Goal: Find specific page/section: Find specific page/section

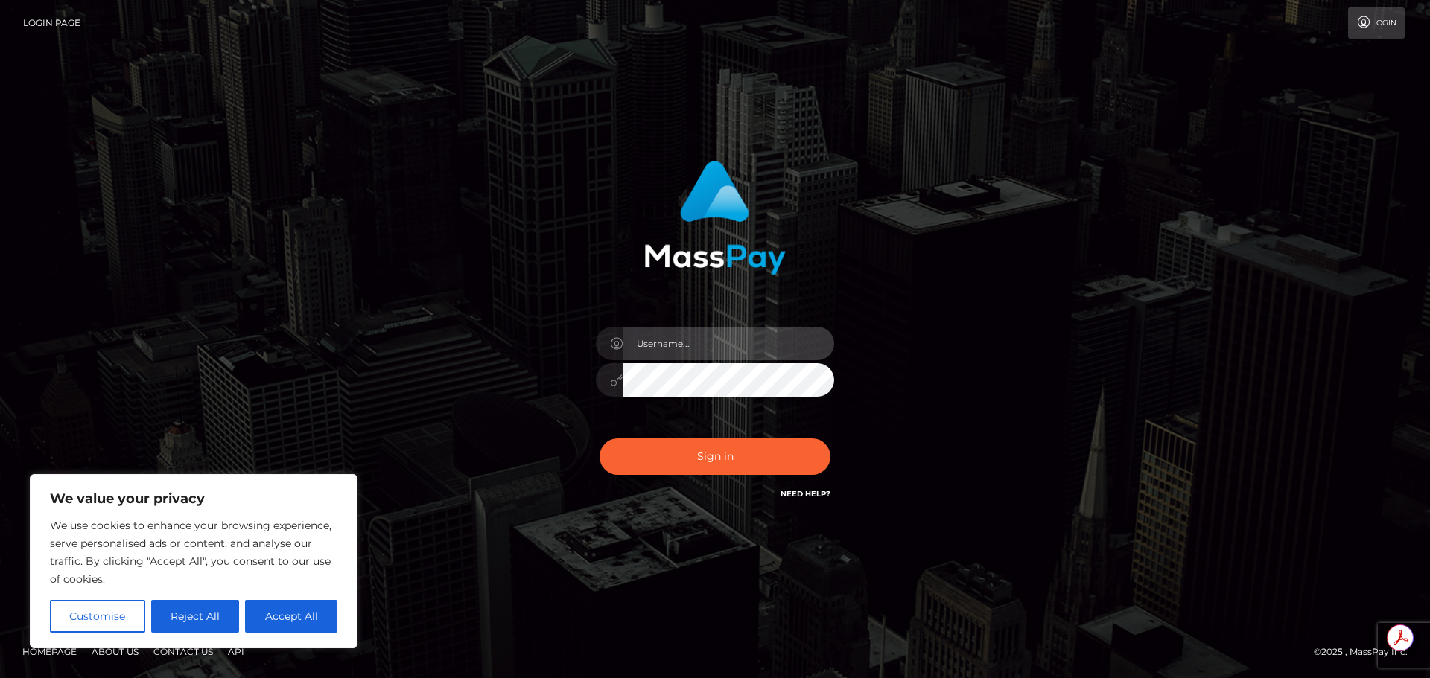
click at [736, 337] on input "text" at bounding box center [727, 344] width 211 height 34
type input "[PERSON_NAME].T"
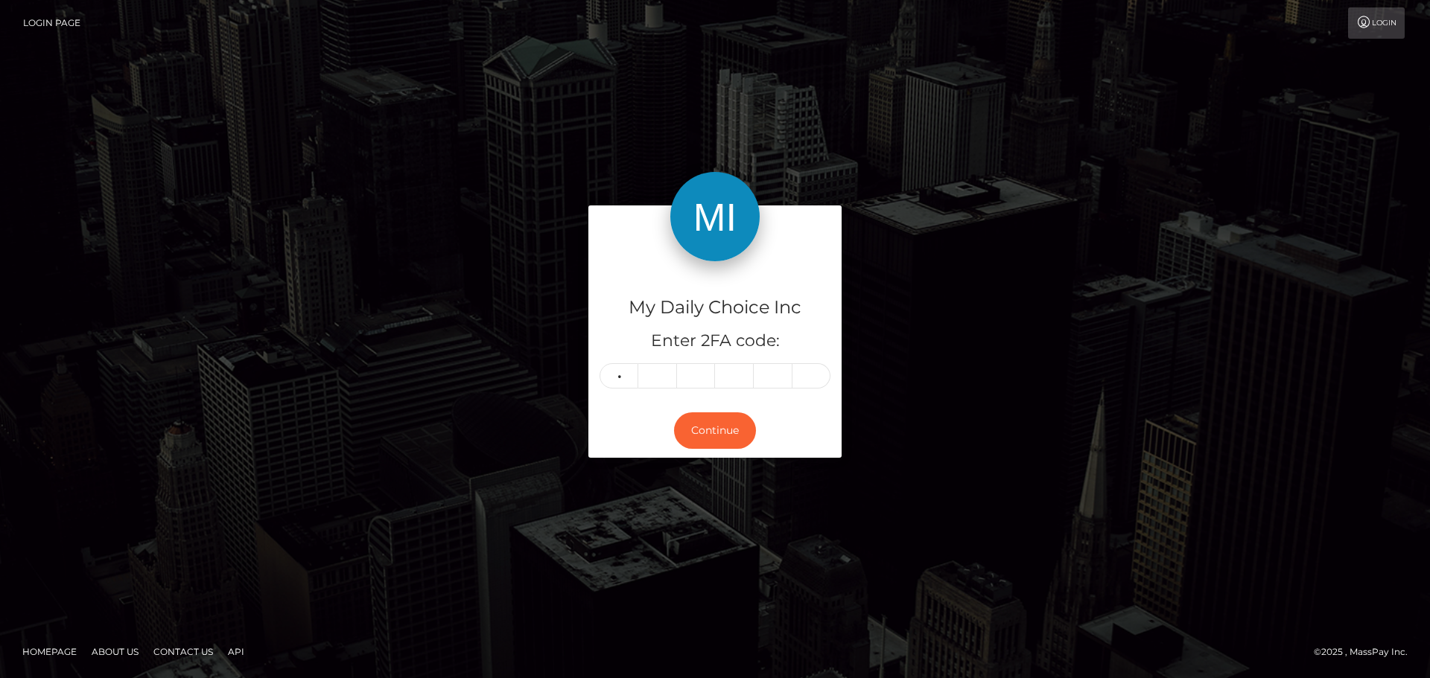
type input "9"
type input "1"
type input "2"
type input "4"
type input "2"
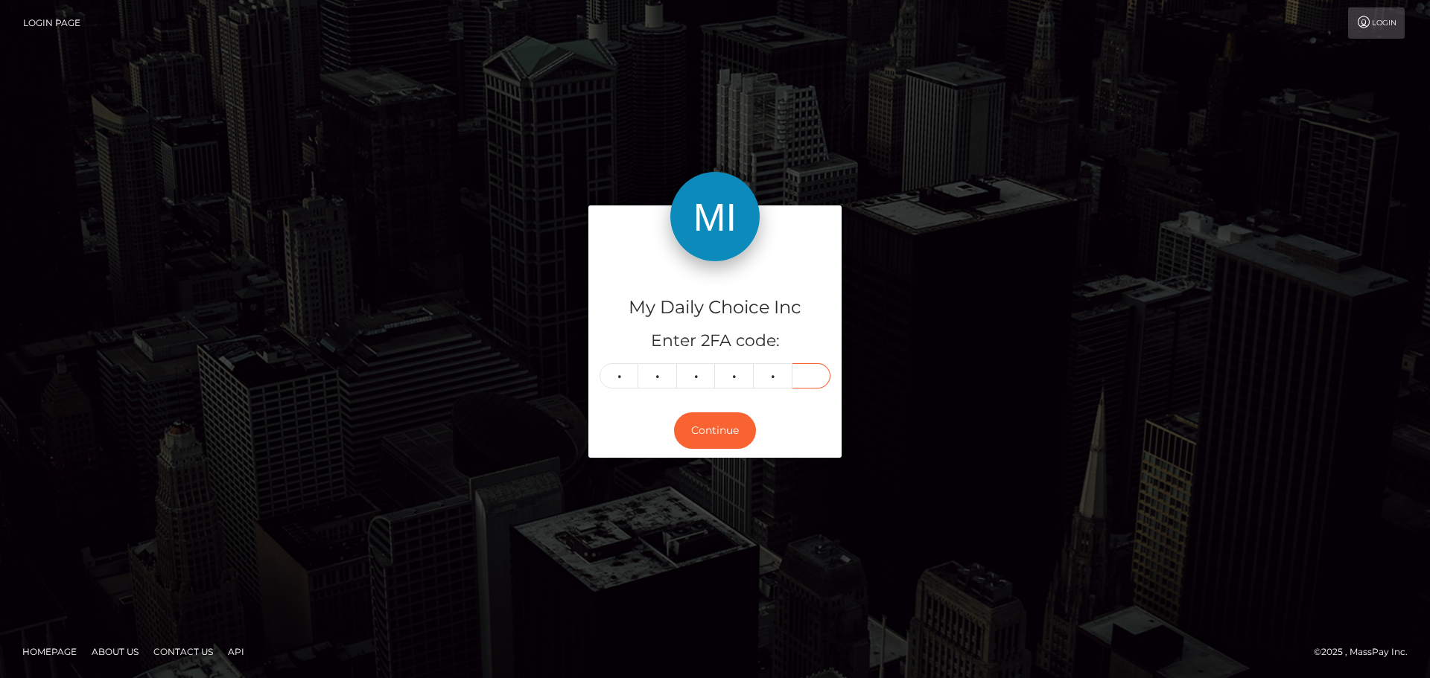
type input "1"
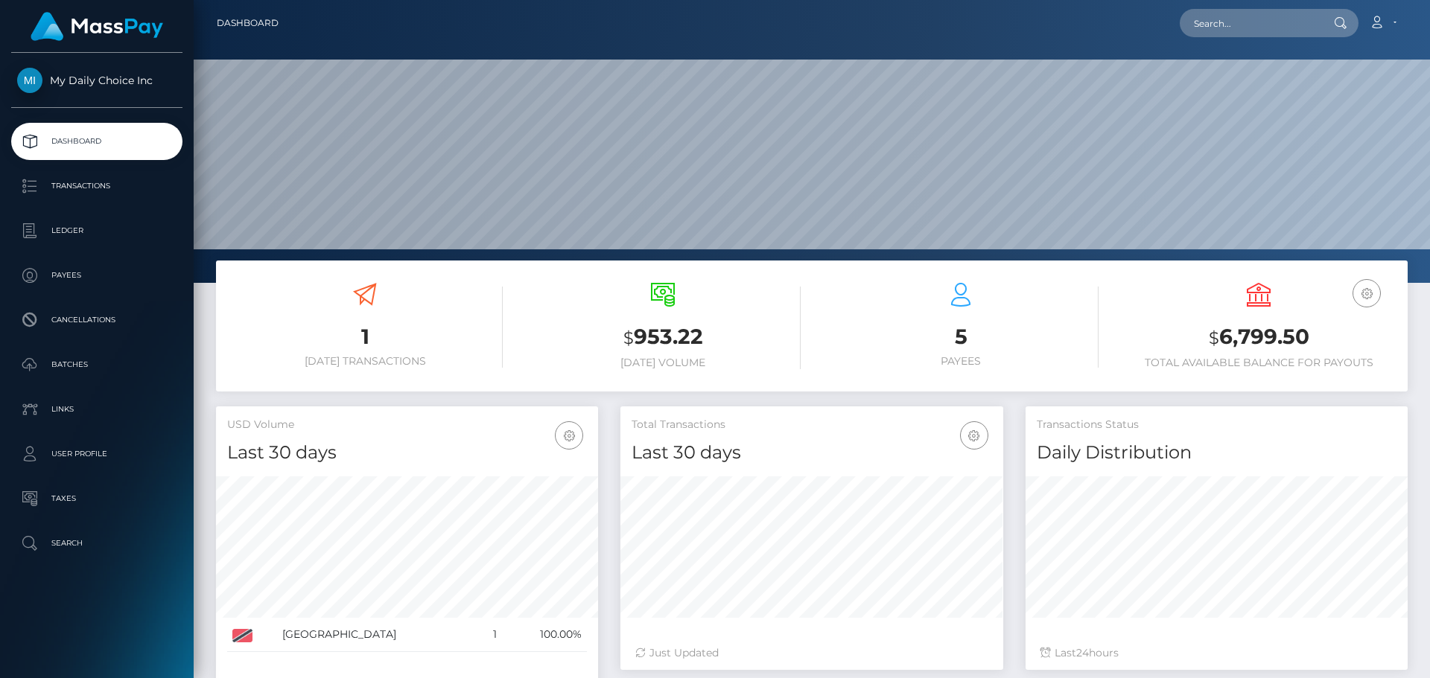
scroll to position [264, 383]
click at [75, 278] on p "Payees" at bounding box center [96, 275] width 159 height 22
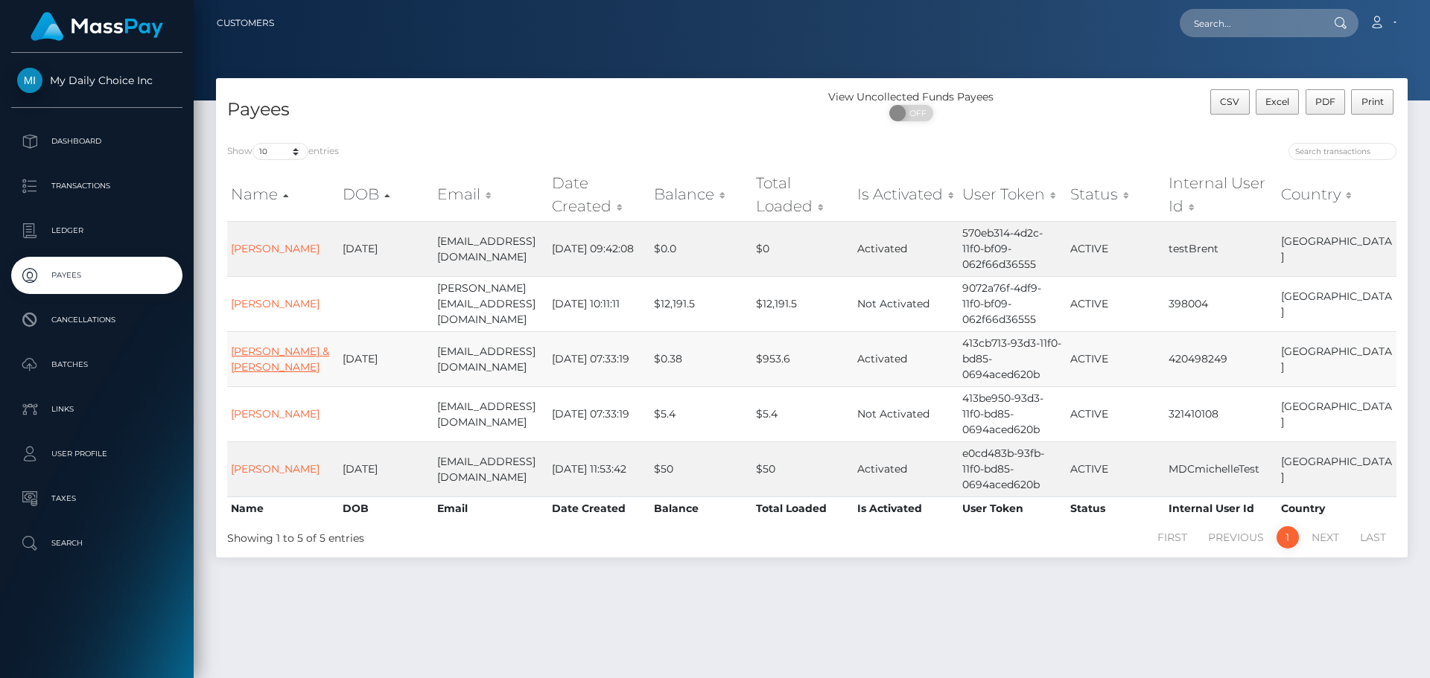
click at [275, 345] on link "Lizann & Clifford Mendez" at bounding box center [280, 359] width 98 height 29
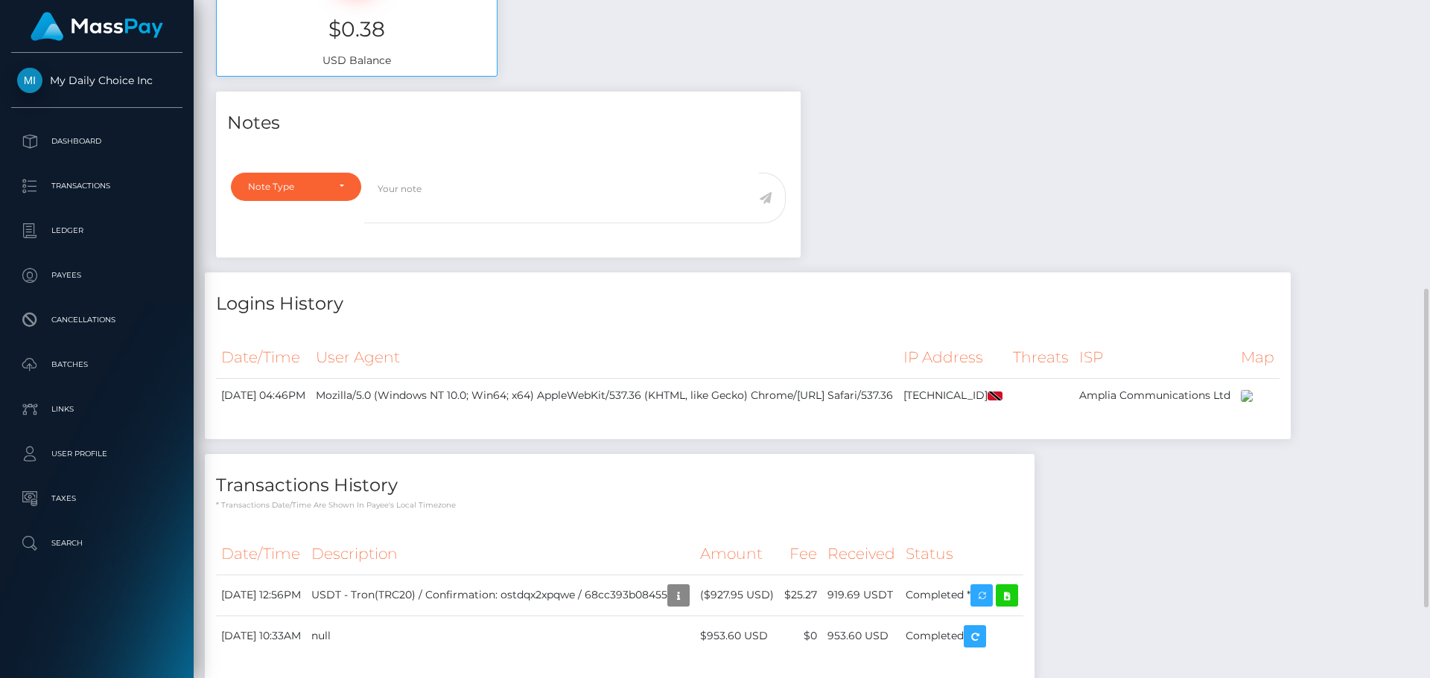
scroll to position [392, 0]
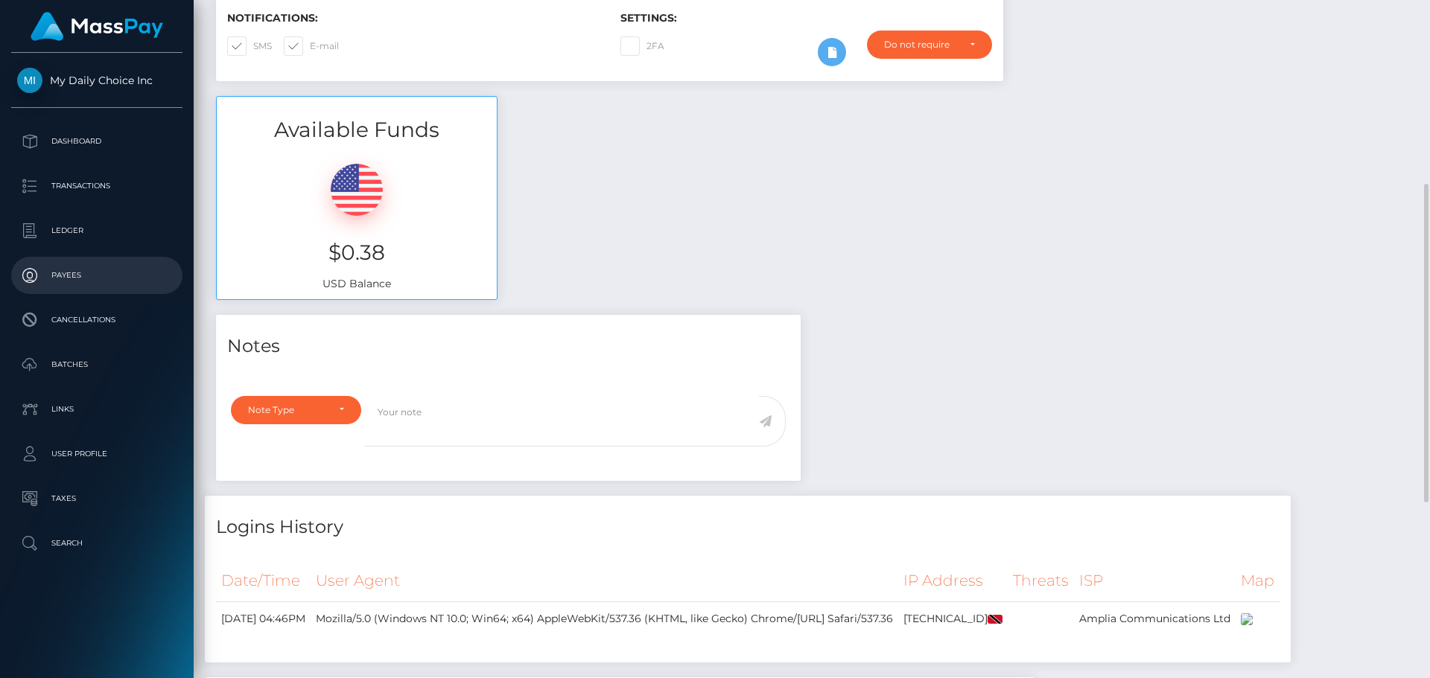
click at [64, 272] on p "Payees" at bounding box center [96, 275] width 159 height 22
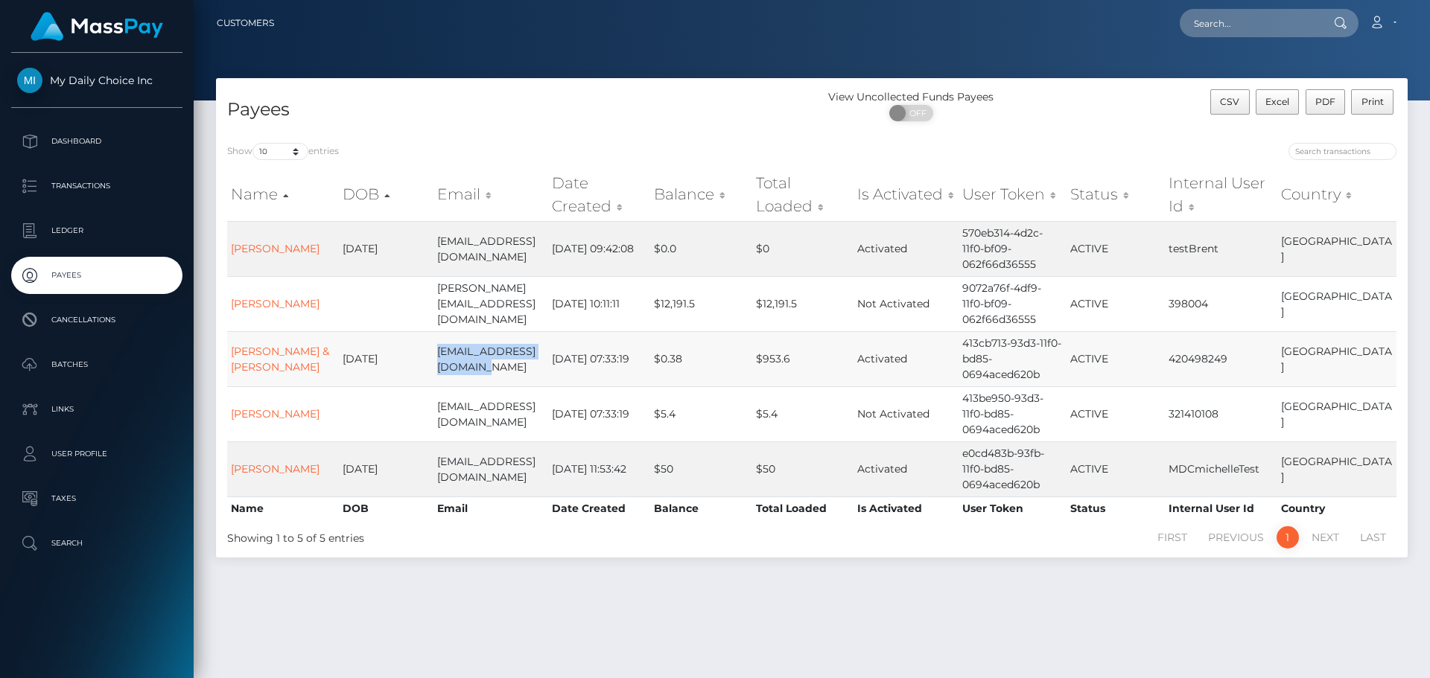
drag, startPoint x: 479, startPoint y: 353, endPoint x: 427, endPoint y: 335, distance: 55.8
click at [433, 335] on td "lbabwahmendez@gmail.com" at bounding box center [490, 358] width 115 height 55
click at [261, 345] on link "Lizann & Clifford Mendez" at bounding box center [280, 359] width 98 height 29
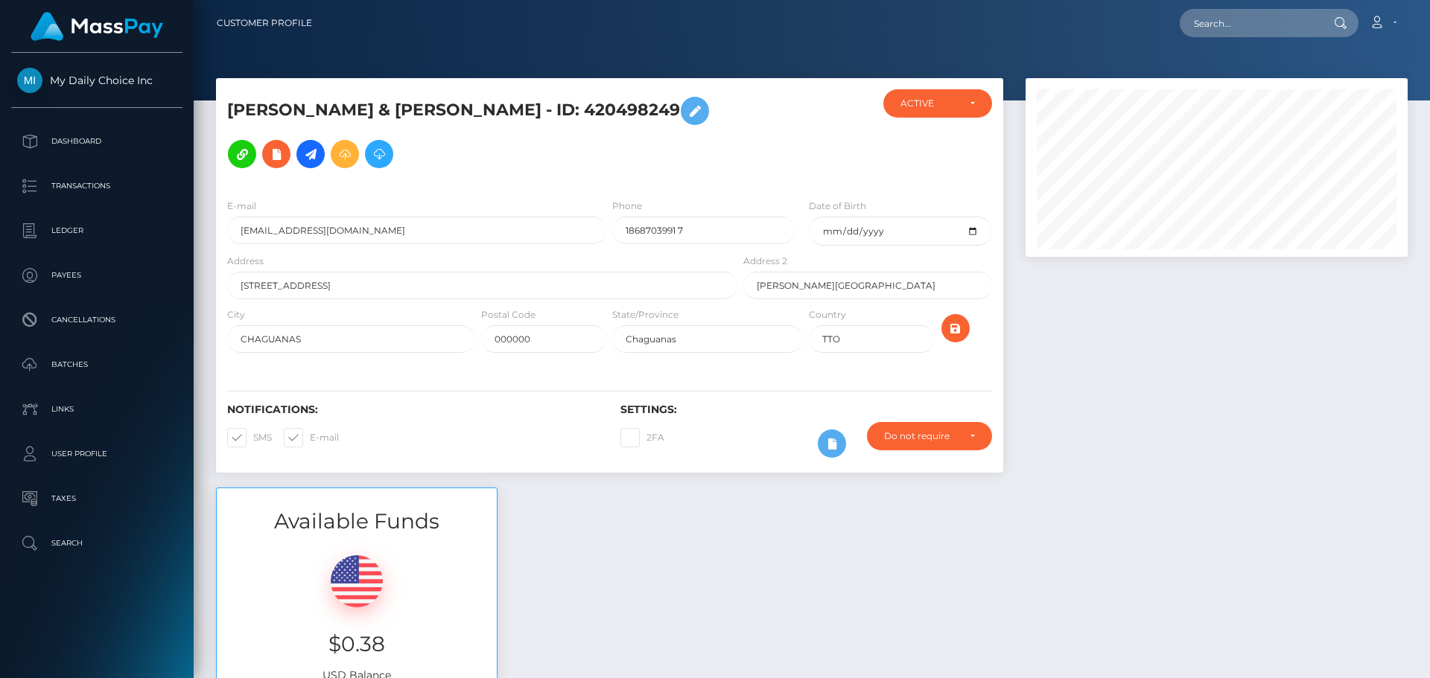
scroll to position [179, 383]
click at [84, 270] on p "Payees" at bounding box center [96, 275] width 159 height 22
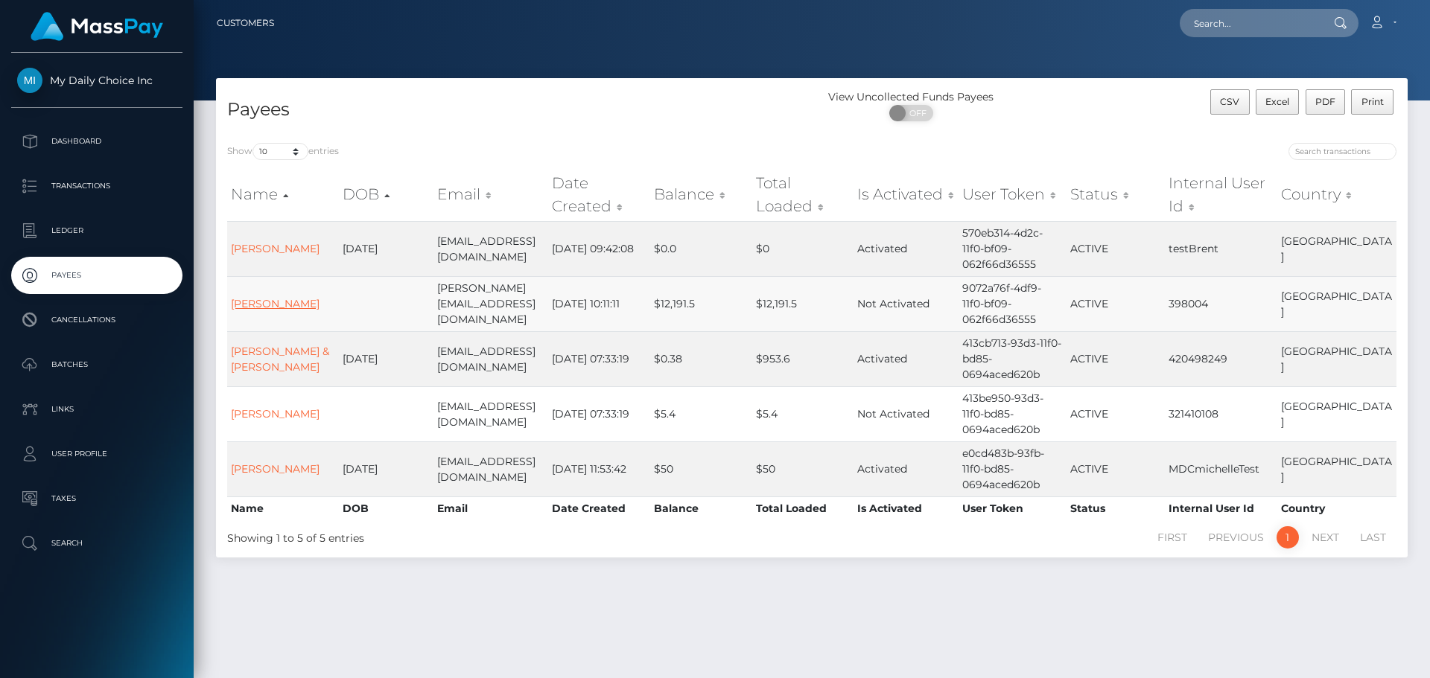
click at [278, 297] on link "[PERSON_NAME]" at bounding box center [275, 303] width 89 height 13
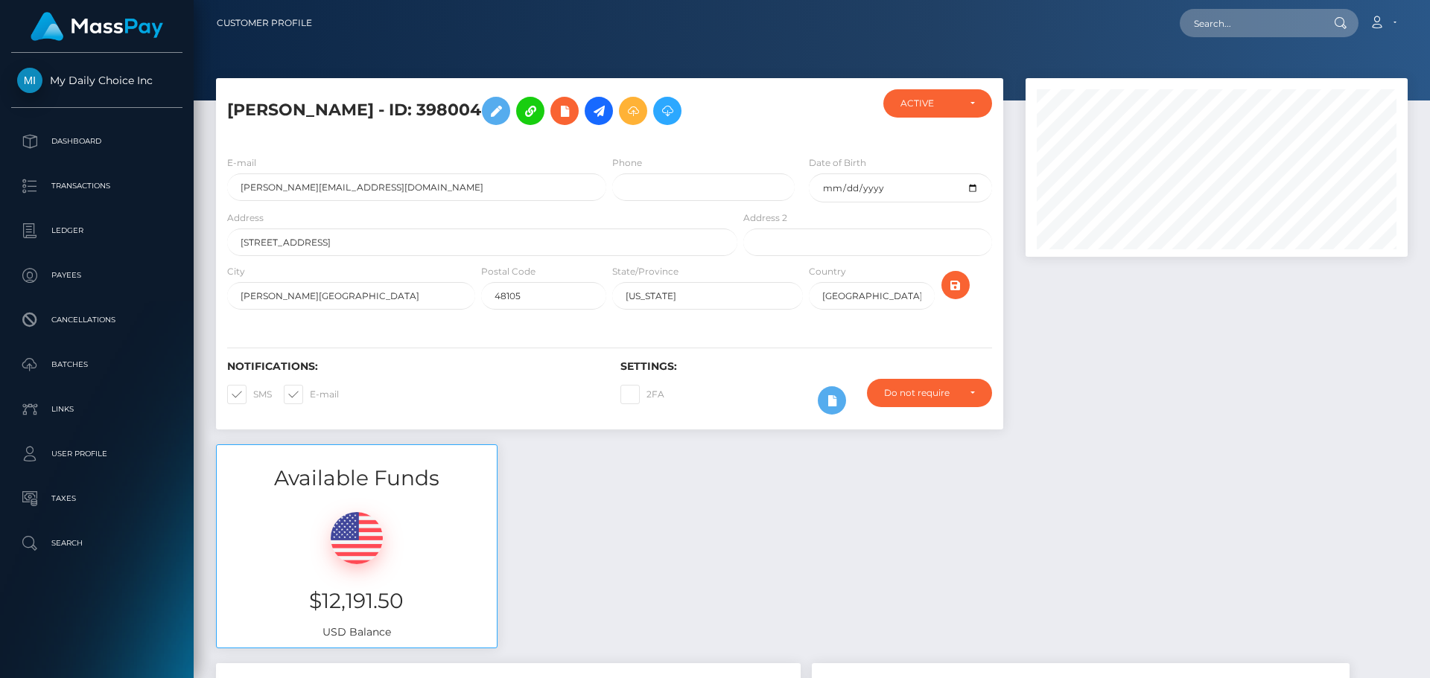
scroll to position [179, 383]
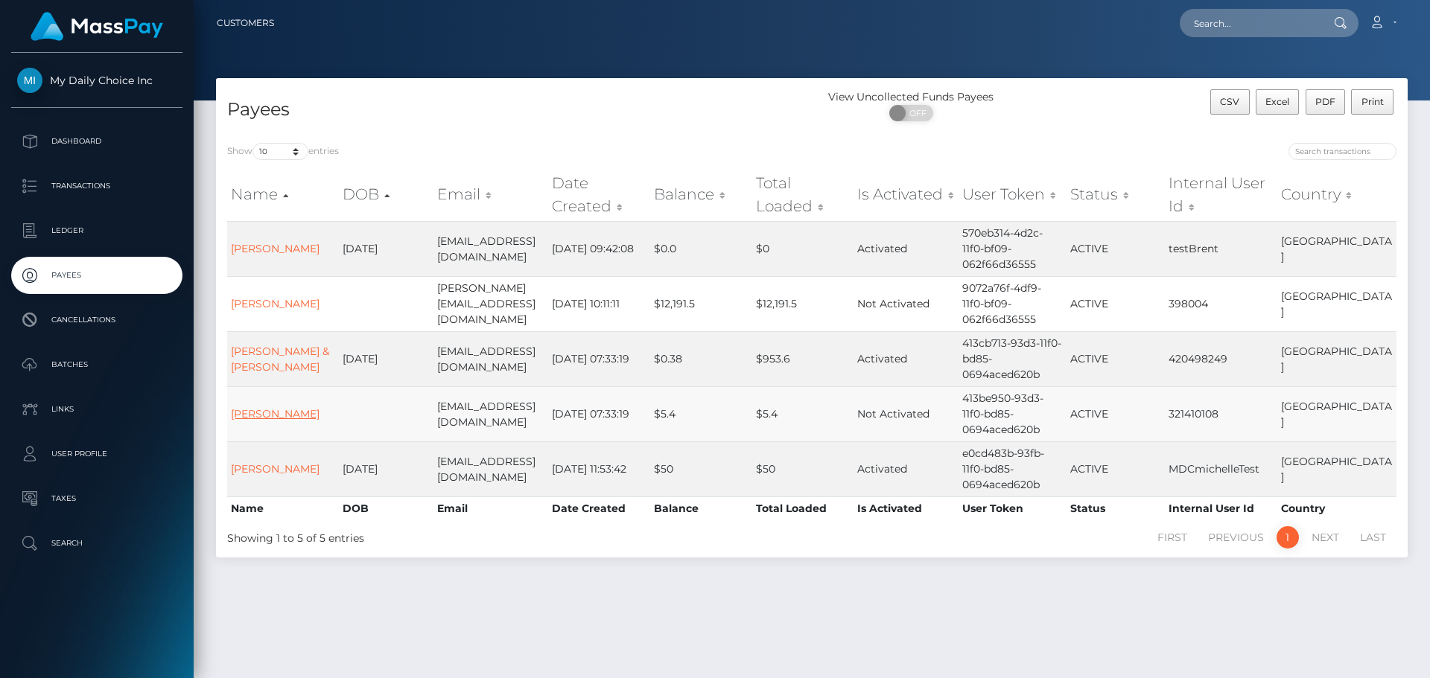
click at [258, 407] on link "[PERSON_NAME]" at bounding box center [275, 413] width 89 height 13
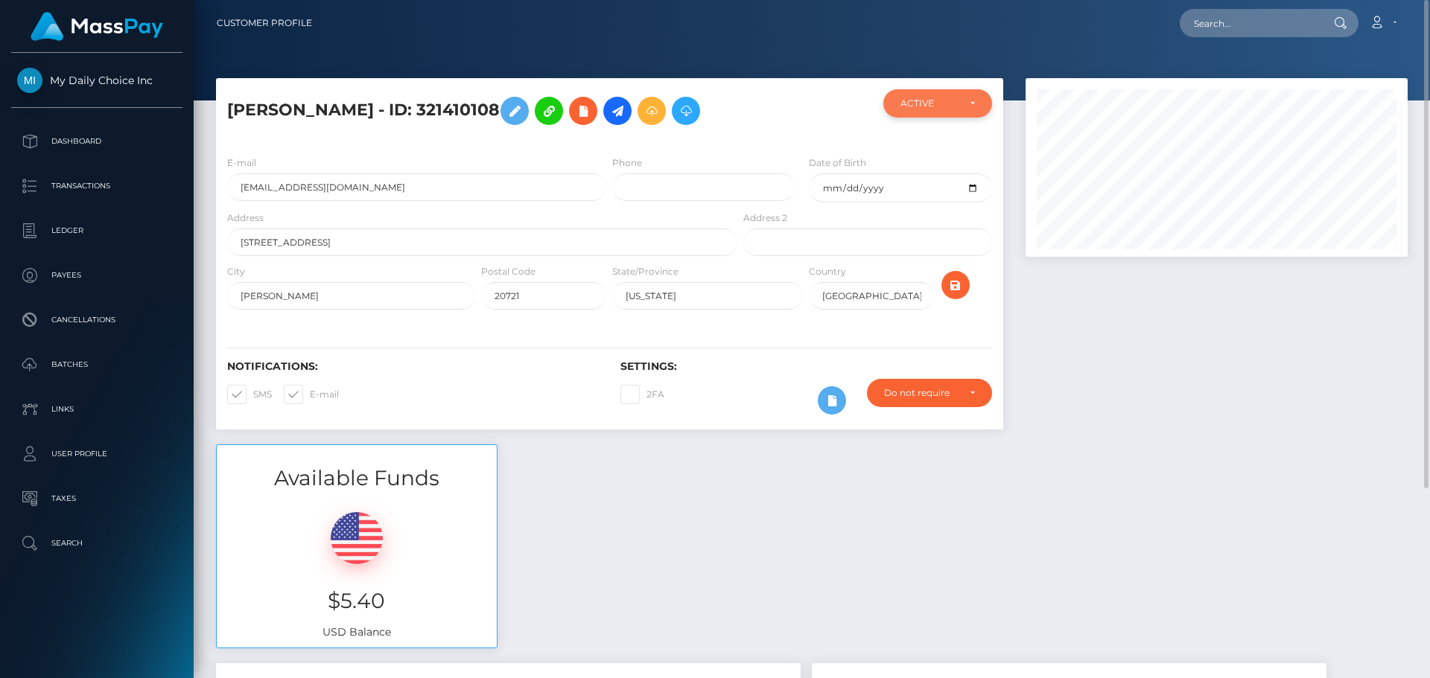
click at [979, 101] on div "ACTIVE" at bounding box center [937, 103] width 109 height 28
click at [1251, 452] on div "Available Funds $5.40 USD Balance" at bounding box center [812, 554] width 1214 height 219
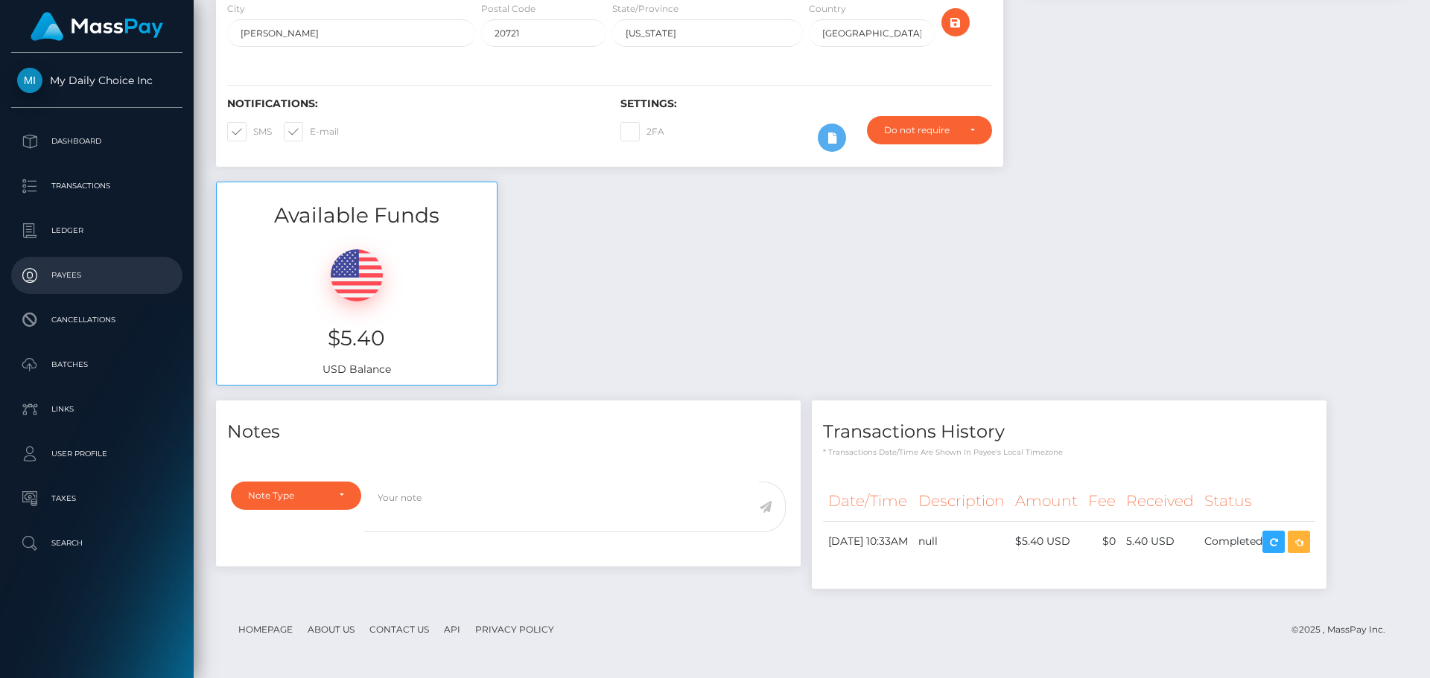
click at [65, 279] on p "Payees" at bounding box center [96, 275] width 159 height 22
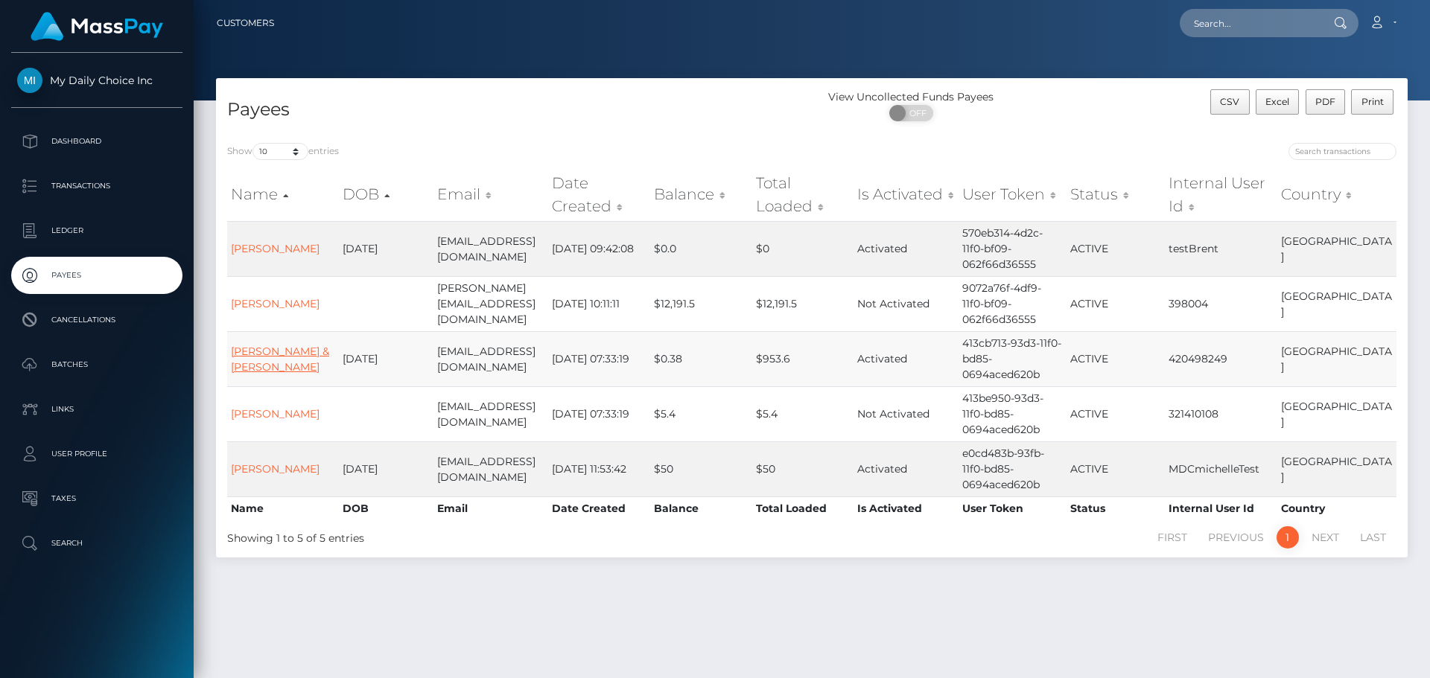
click at [265, 345] on link "[PERSON_NAME] & [PERSON_NAME]" at bounding box center [280, 359] width 98 height 29
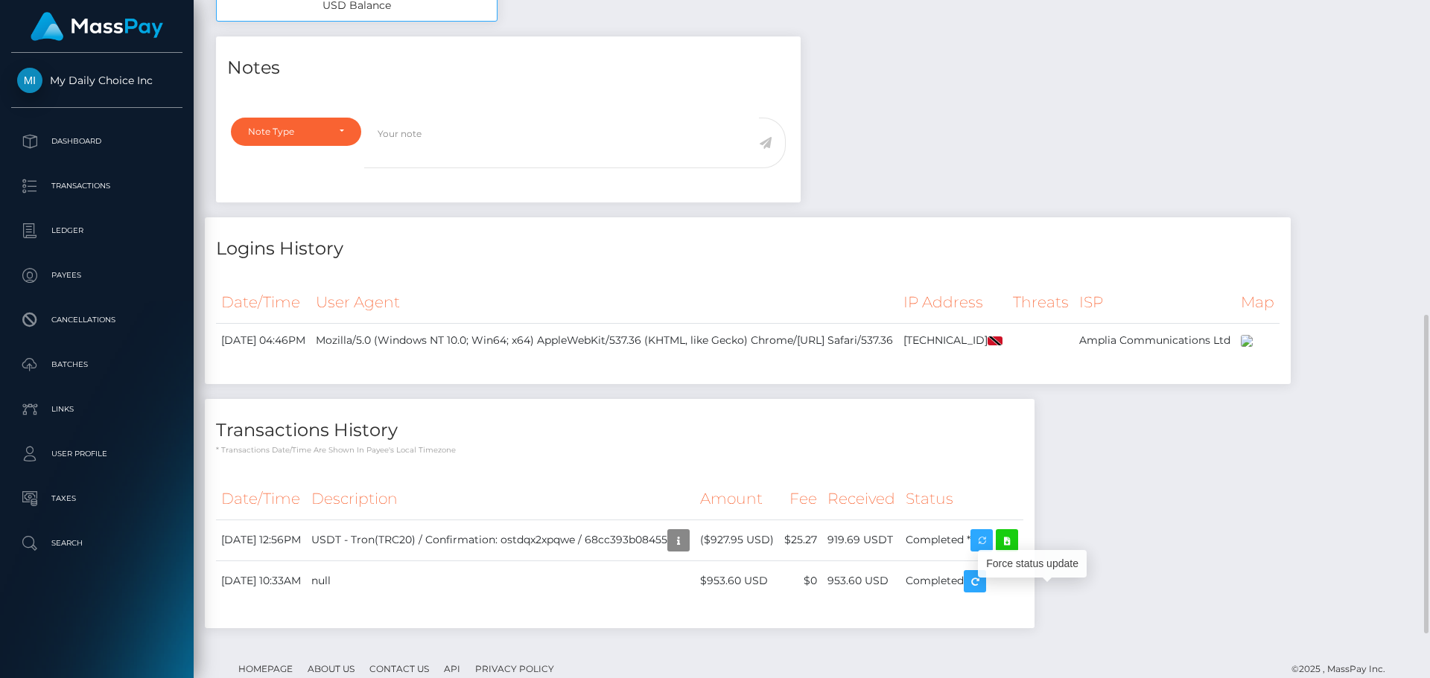
scroll to position [179, 383]
